Goal: Task Accomplishment & Management: Manage account settings

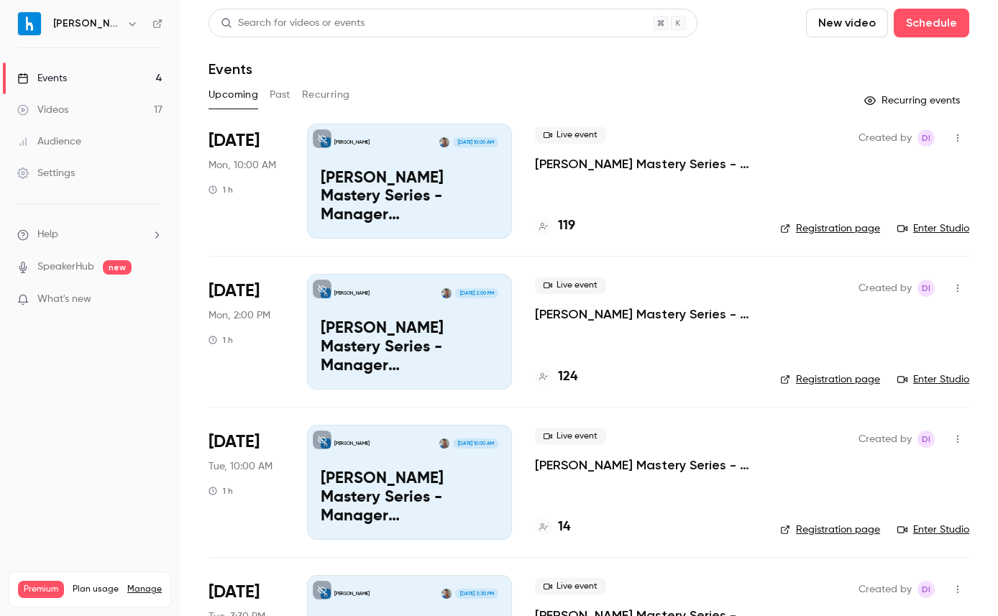
click at [44, 170] on div "Settings" at bounding box center [46, 173] width 58 height 14
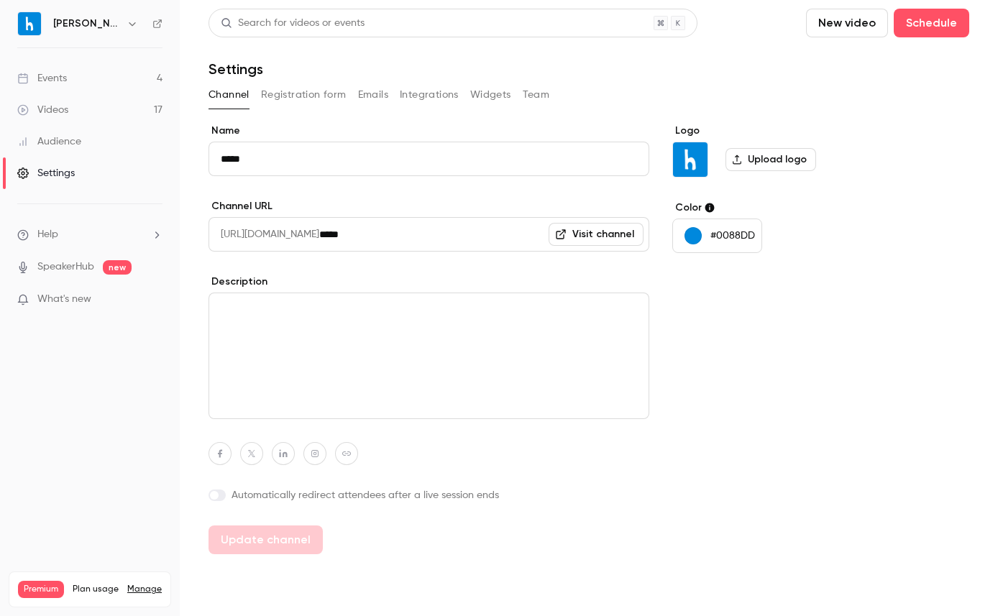
click at [528, 92] on button "Team" at bounding box center [536, 94] width 27 height 23
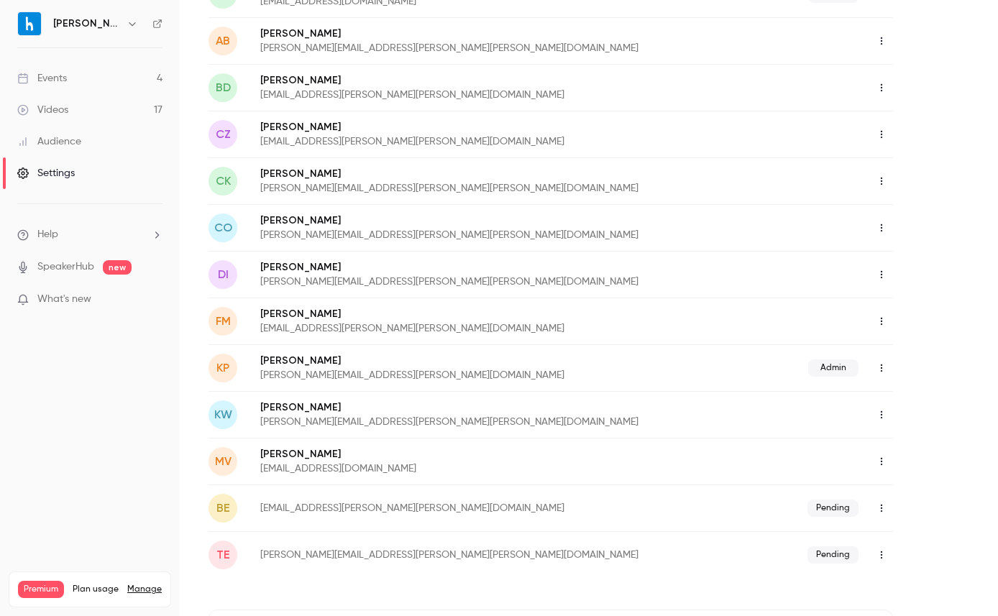
scroll to position [212, 0]
click at [876, 368] on icon "button" at bounding box center [882, 367] width 12 height 10
click at [876, 406] on div "Remove Admin Role" at bounding box center [919, 403] width 109 height 14
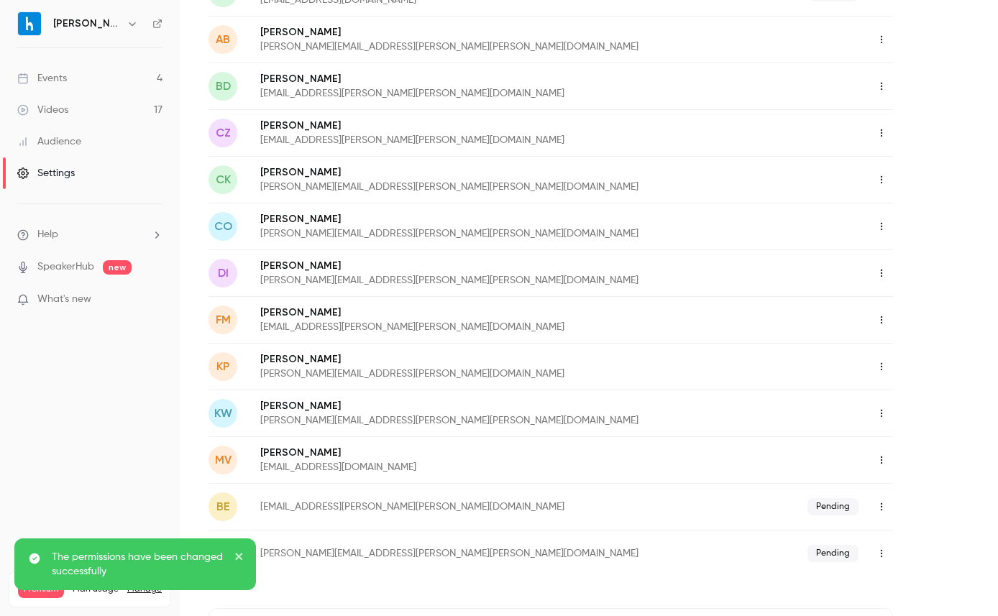
click at [884, 371] on icon "button" at bounding box center [882, 367] width 12 height 10
click at [876, 438] on div "Delete member" at bounding box center [919, 441] width 109 height 14
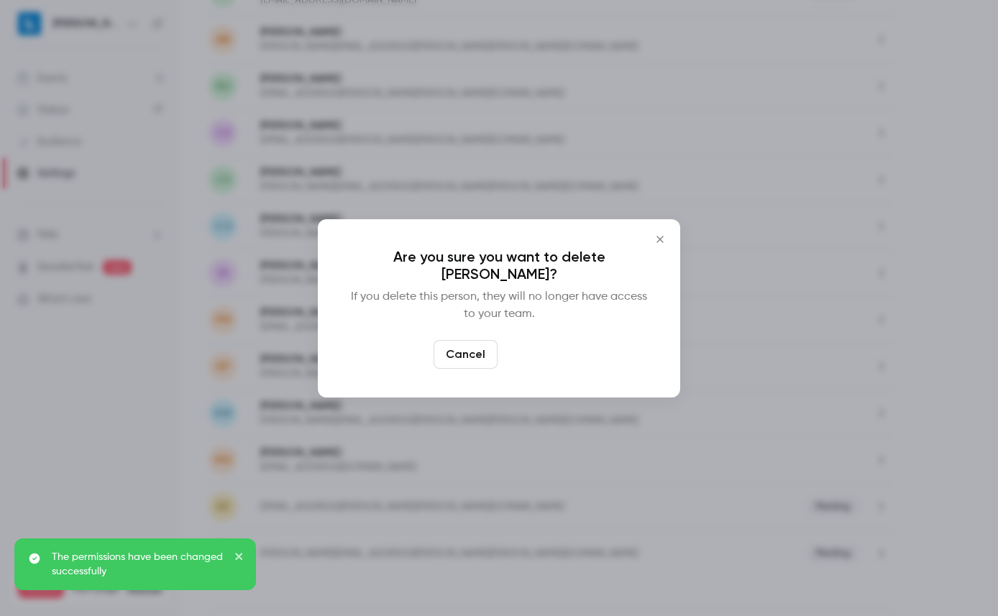
click at [546, 346] on button "Delete" at bounding box center [534, 354] width 62 height 29
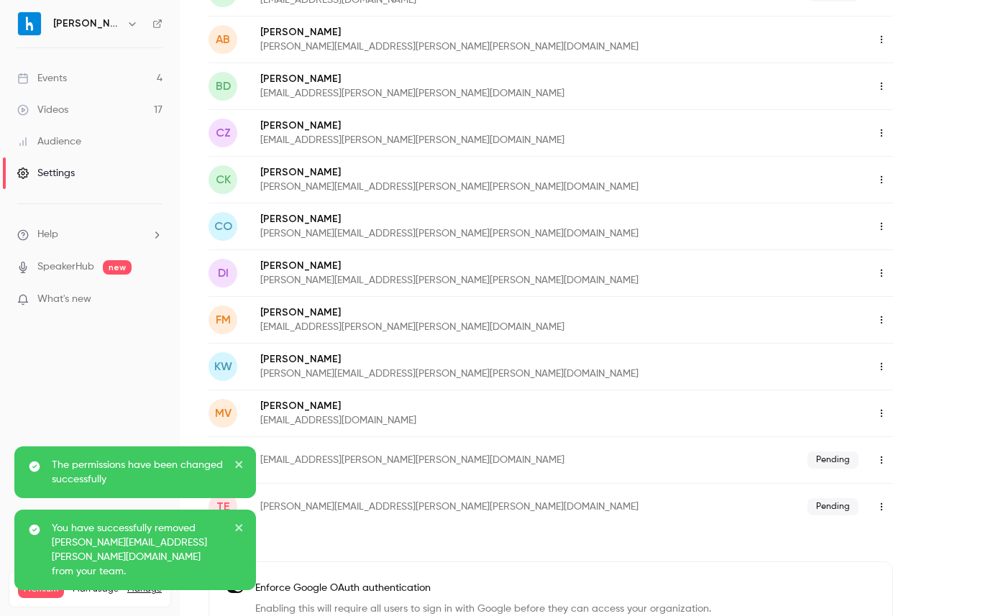
click at [879, 366] on icon "button" at bounding box center [882, 367] width 12 height 10
click at [869, 444] on div "Delete member" at bounding box center [919, 441] width 109 height 14
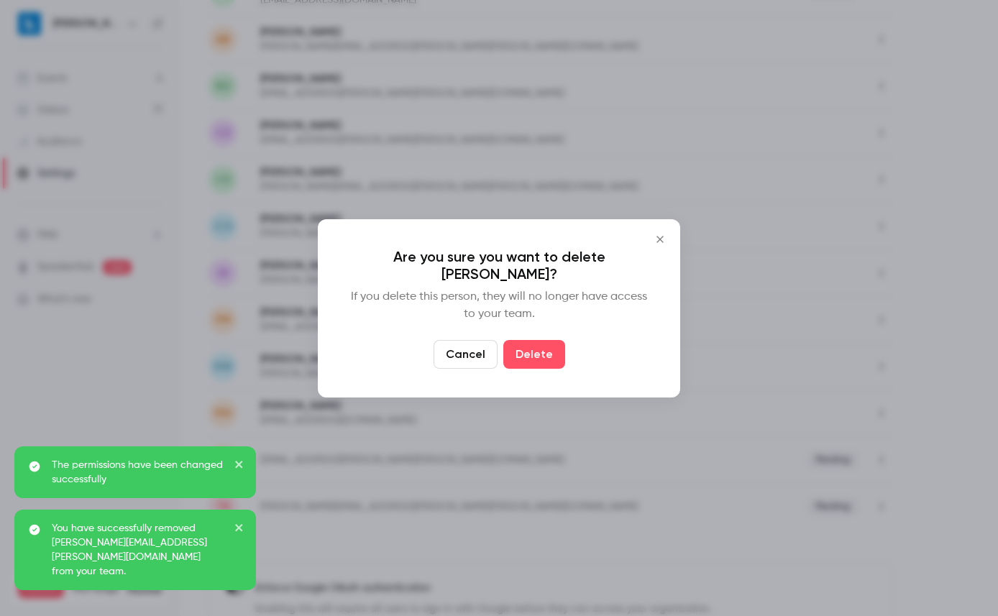
click at [551, 348] on button "Delete" at bounding box center [534, 354] width 62 height 29
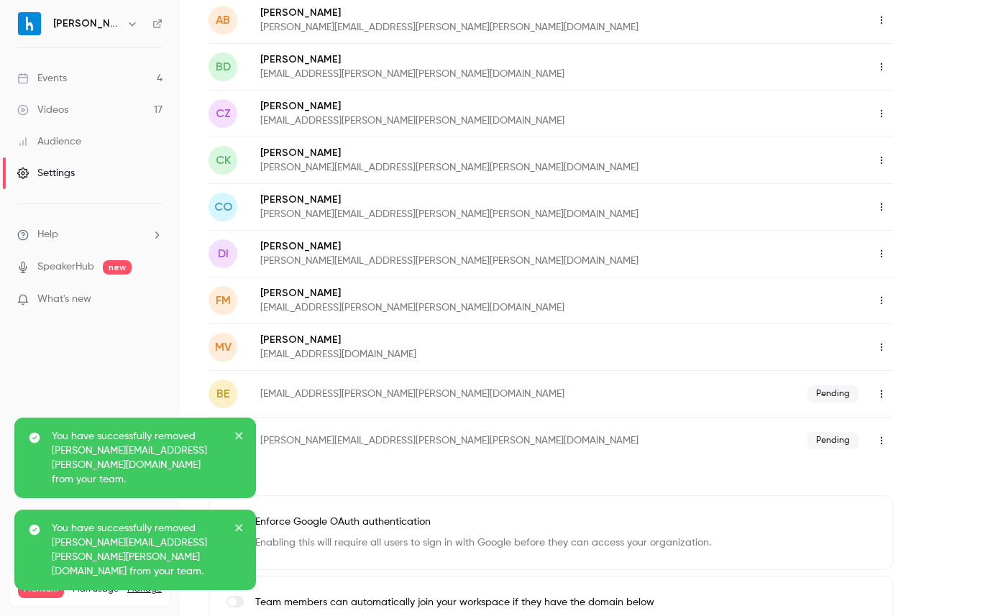
scroll to position [236, 0]
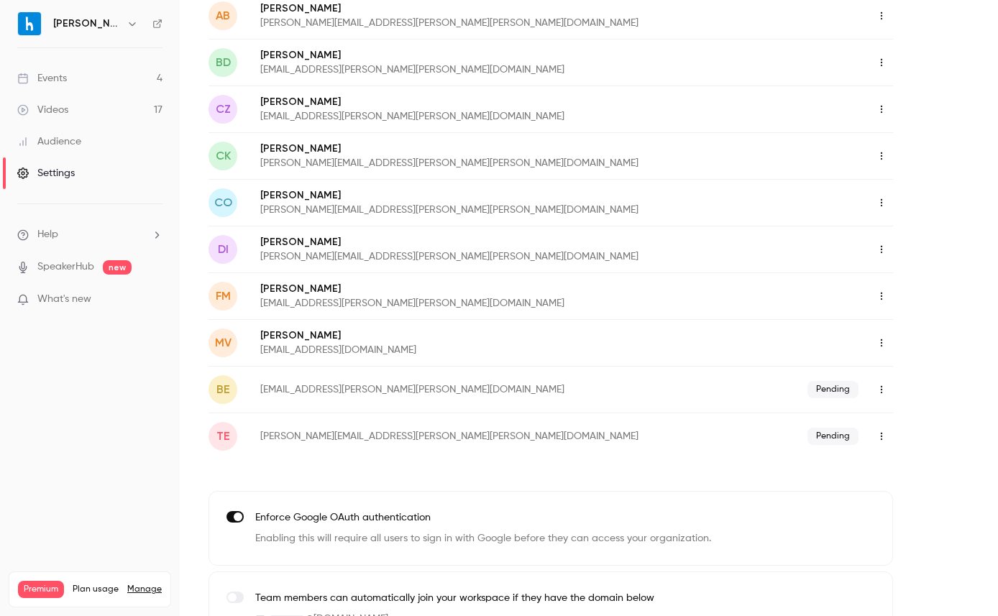
click at [880, 434] on icon "button" at bounding box center [882, 436] width 12 height 10
click at [900, 508] on div "Delete invitation" at bounding box center [919, 510] width 109 height 14
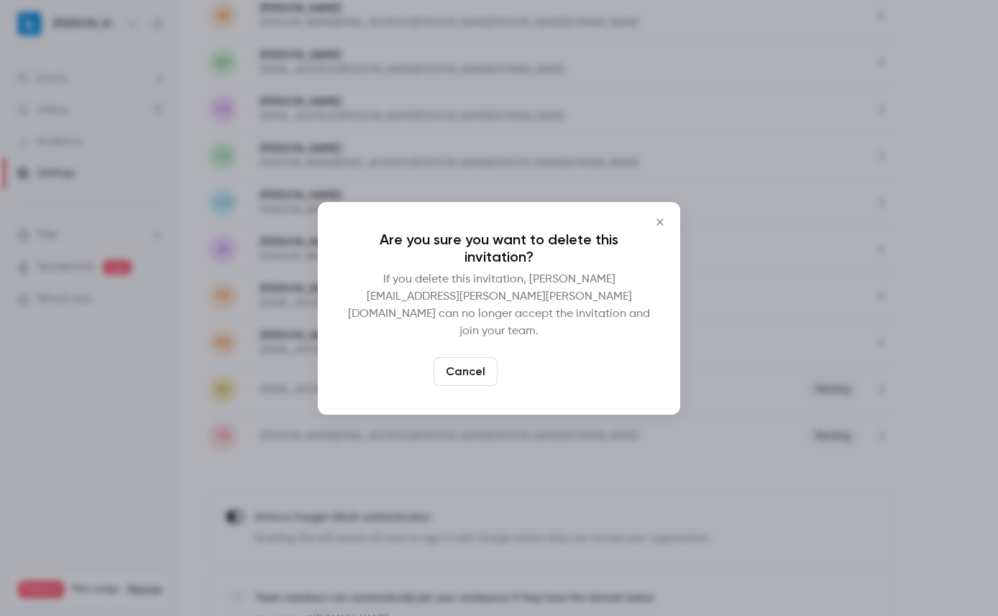
click at [526, 357] on button "Delete" at bounding box center [534, 371] width 62 height 29
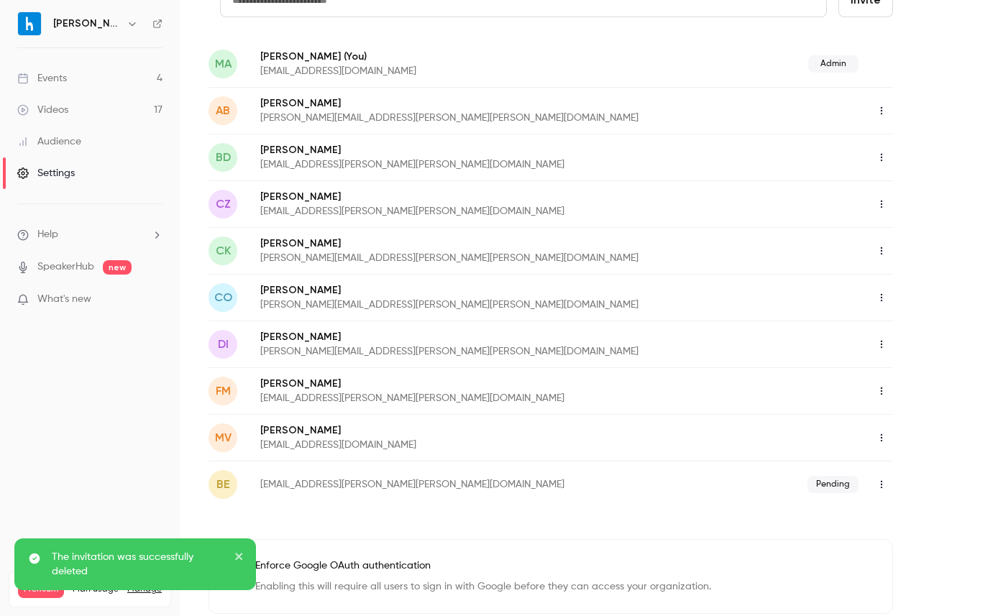
scroll to position [137, 0]
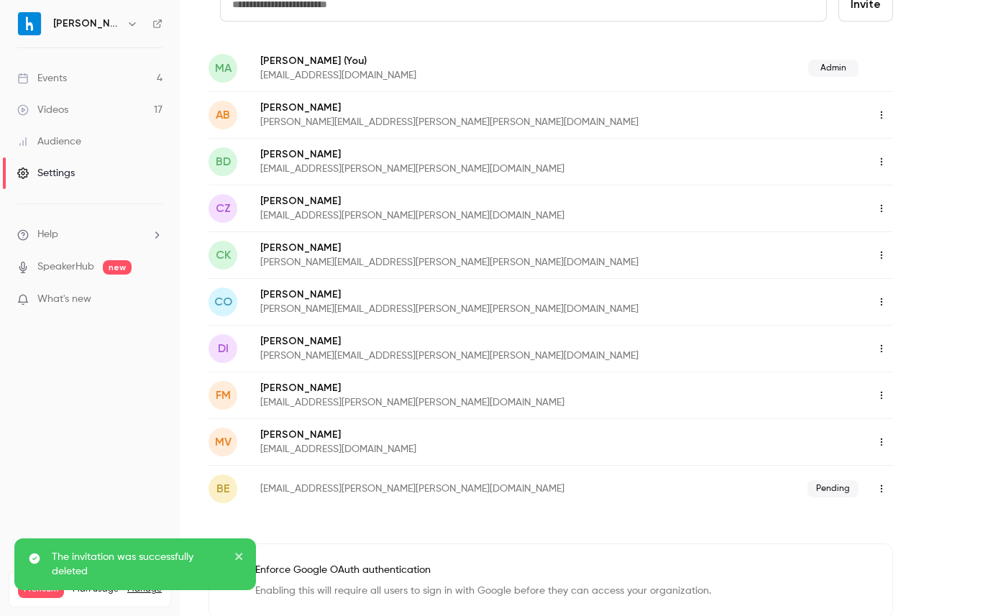
drag, startPoint x: 892, startPoint y: 154, endPoint x: 882, endPoint y: 157, distance: 11.2
click at [892, 154] on div "credit card Invite MA [PERSON_NAME] (You) [EMAIL_ADDRESS][DOMAIN_NAME] Admin [P…" at bounding box center [589, 343] width 761 height 712
click at [880, 157] on icon "button" at bounding box center [882, 162] width 12 height 10
click at [884, 188] on li "Assign admin role" at bounding box center [907, 198] width 155 height 37
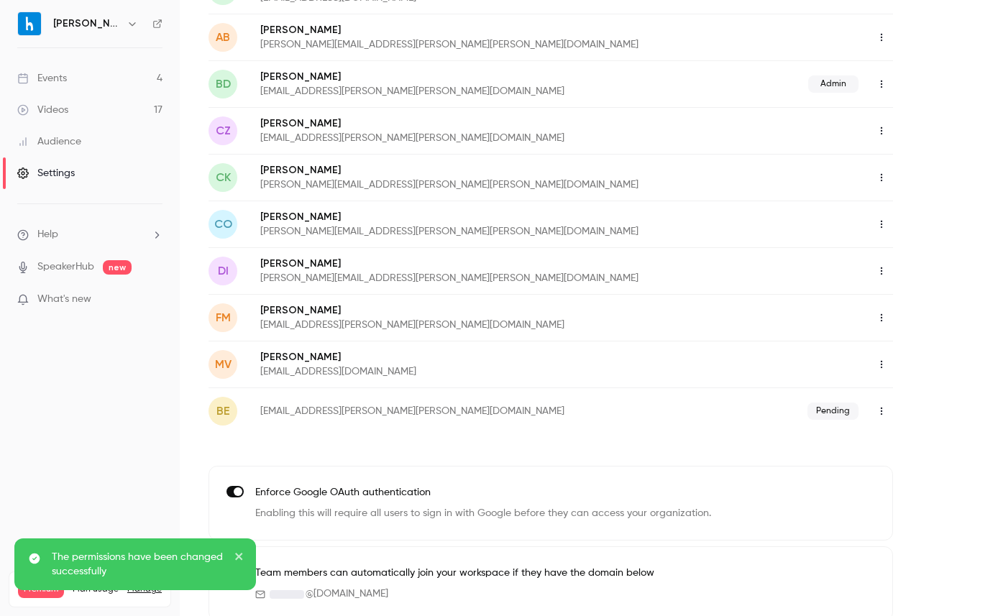
scroll to position [228, 0]
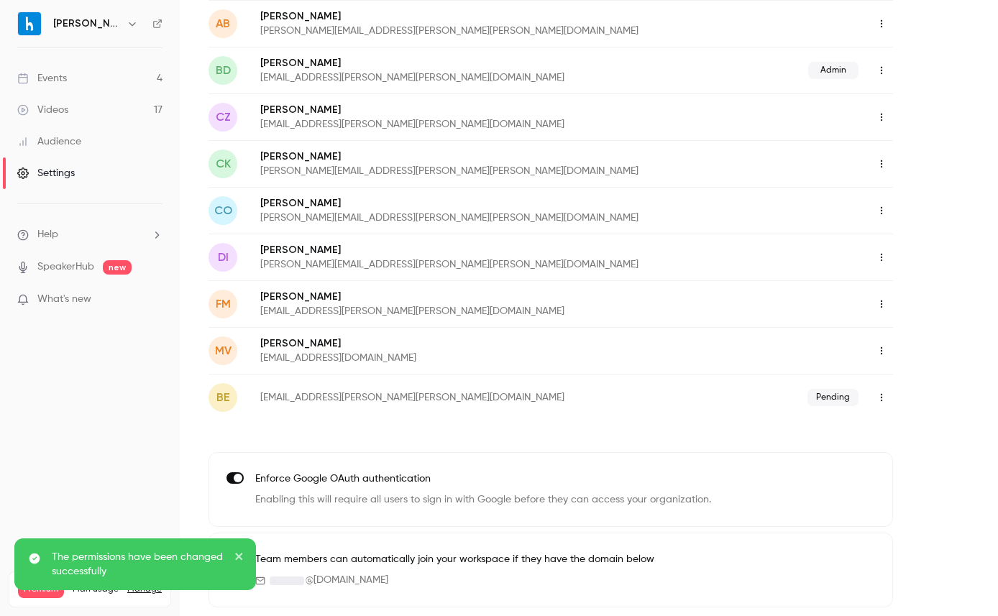
click at [240, 555] on icon "close" at bounding box center [238, 556] width 7 height 7
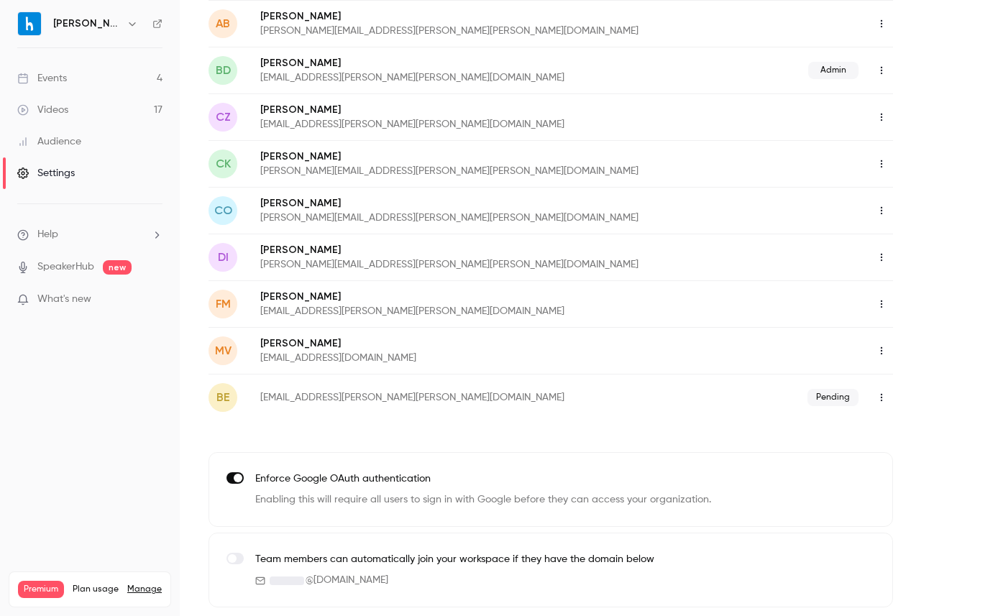
scroll to position [0, 0]
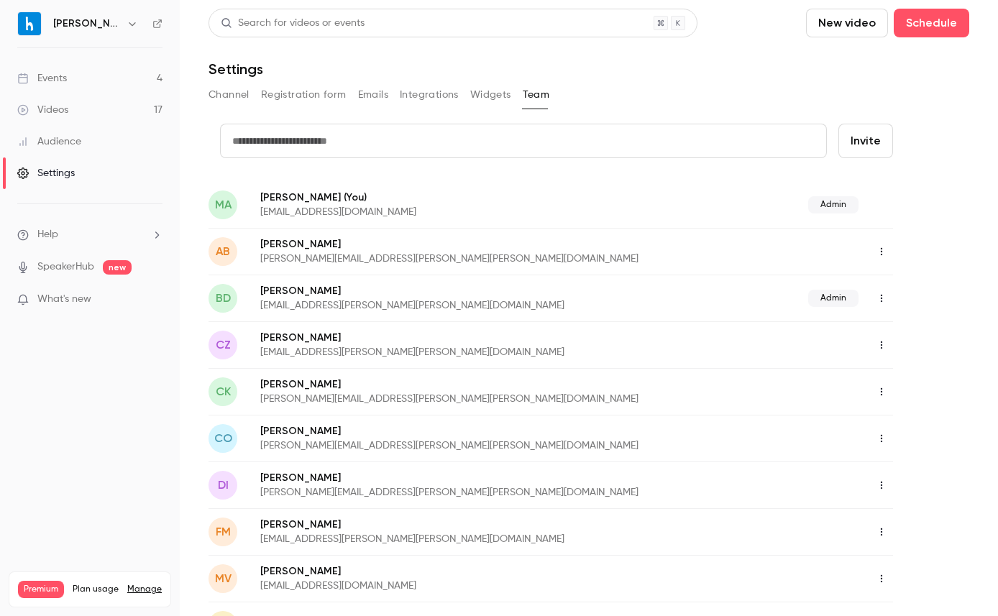
click at [429, 91] on button "Integrations" at bounding box center [429, 94] width 59 height 23
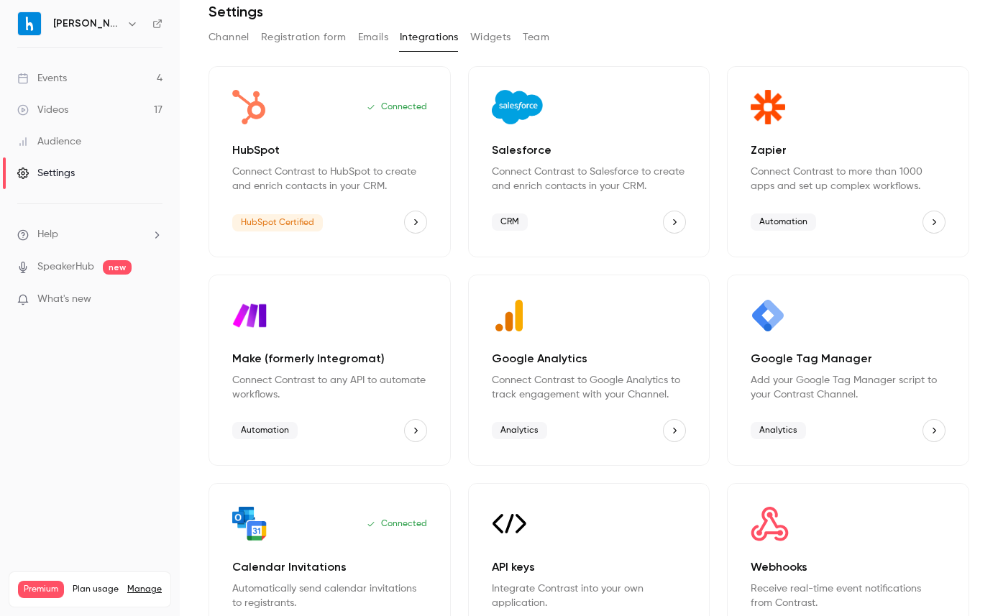
scroll to position [76, 0]
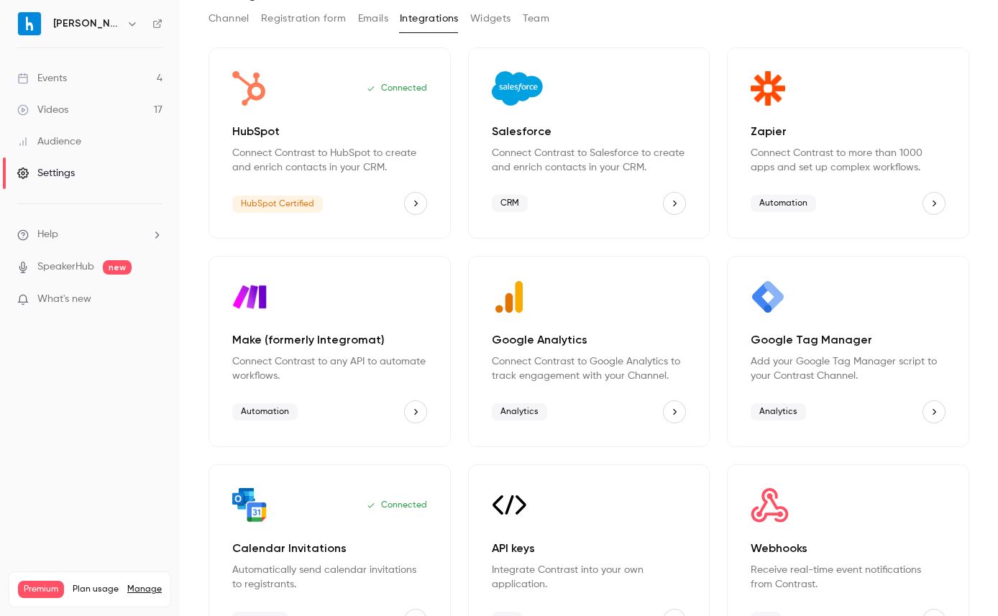
click at [417, 202] on icon "HubSpot" at bounding box center [416, 203] width 10 height 10
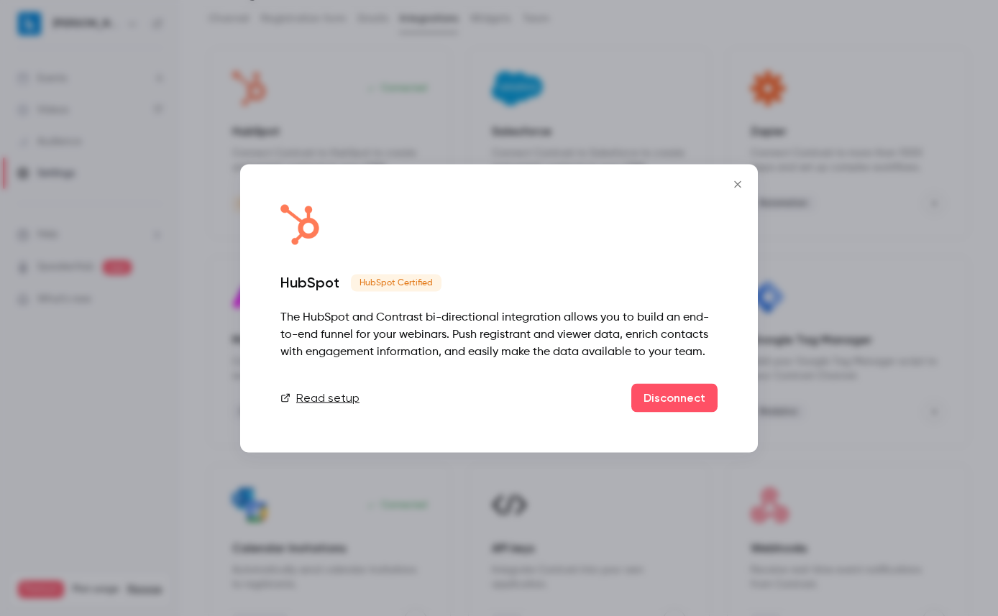
drag, startPoint x: 742, startPoint y: 180, endPoint x: 716, endPoint y: 228, distance: 54.7
click at [742, 180] on icon "Close" at bounding box center [737, 184] width 17 height 12
